Goal: Browse casually

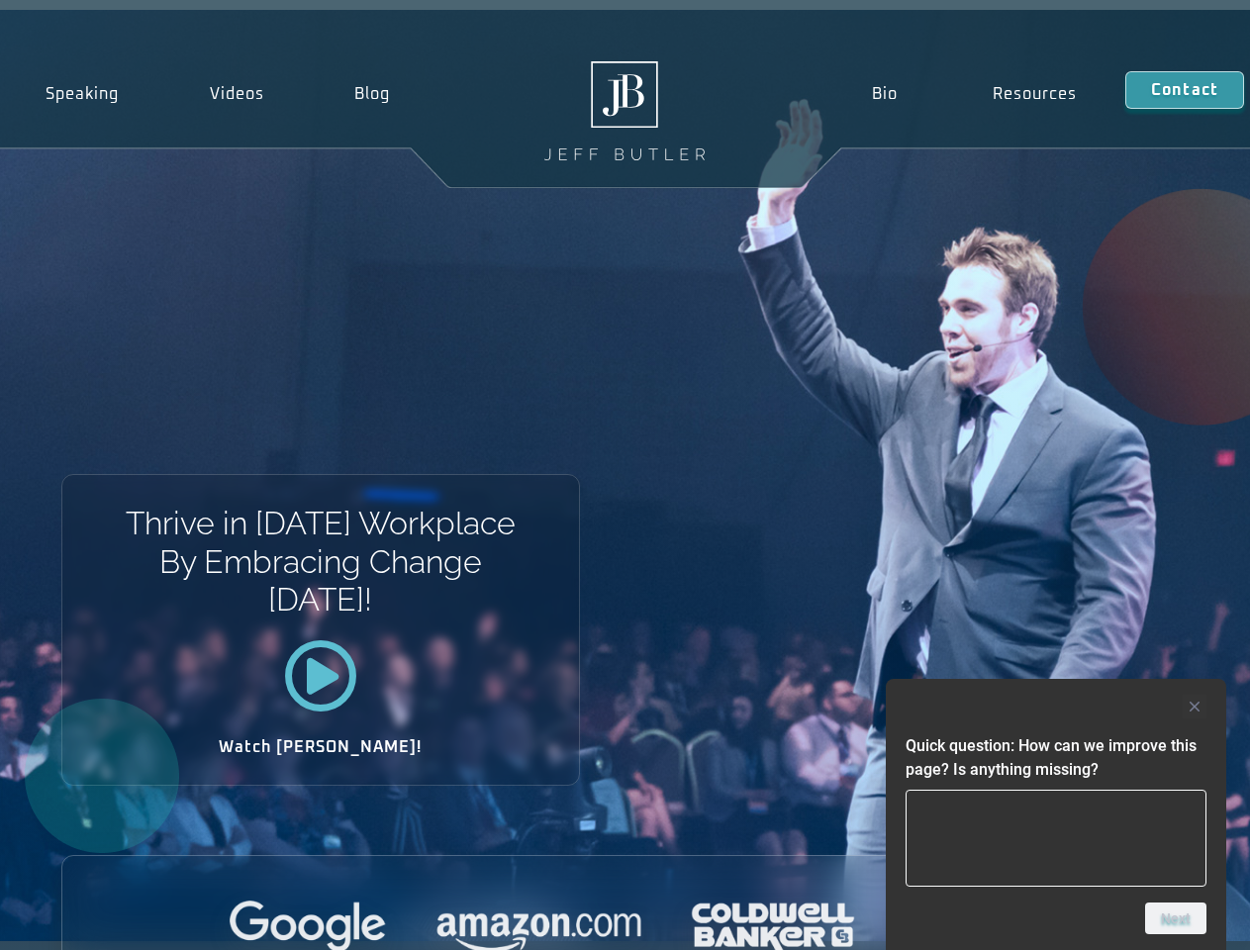
click at [624, 475] on div "Thrive in [DATE] Workplace By Embracing Change [DATE]! Watch [PERSON_NAME]!" at bounding box center [625, 475] width 1250 height 931
click at [1056, 707] on div at bounding box center [1055, 707] width 301 height 24
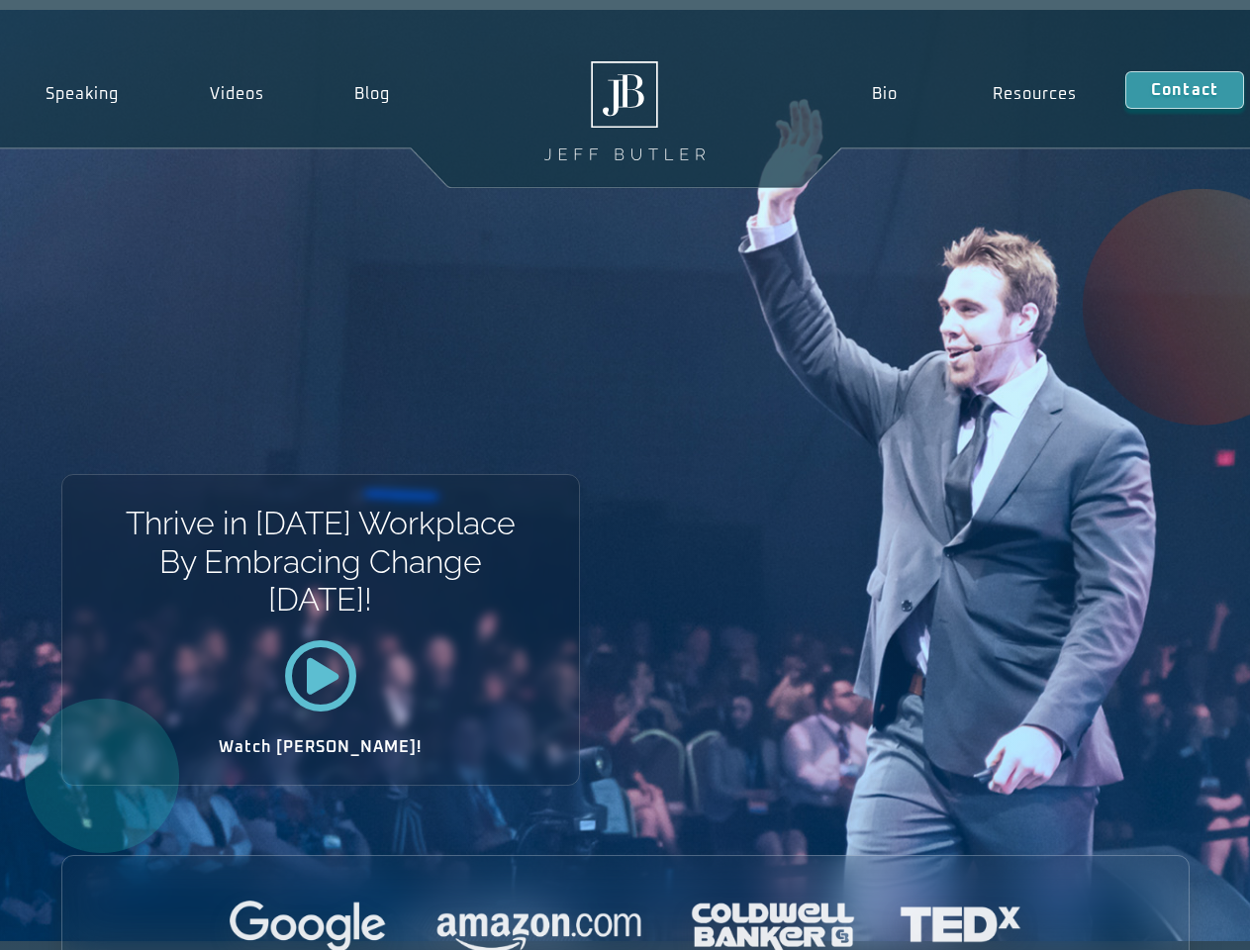
click at [1176, 918] on div at bounding box center [625, 928] width 1126 height 54
